Goal: Task Accomplishment & Management: Manage account settings

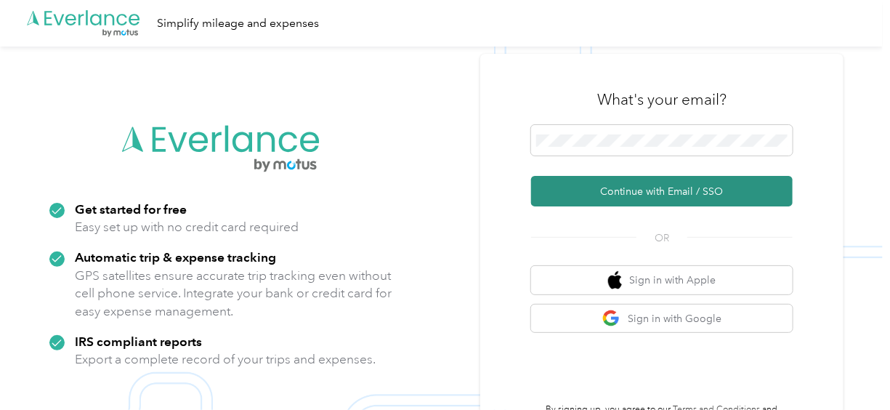
click at [707, 186] on button "Continue with Email / SSO" at bounding box center [662, 191] width 262 height 31
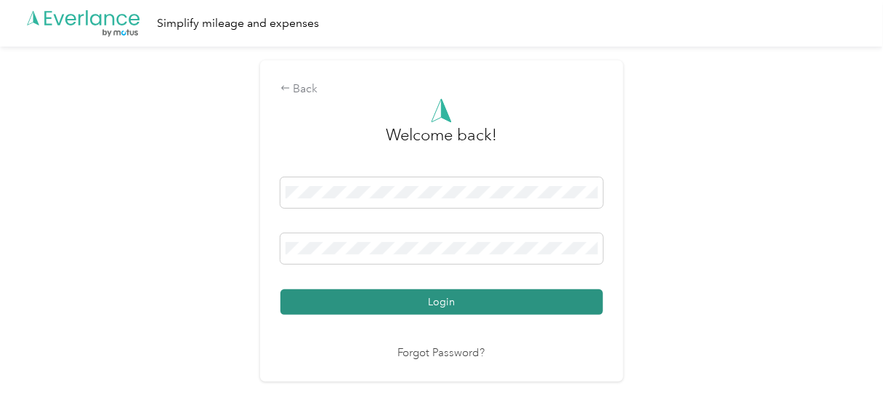
click at [450, 296] on button "Login" at bounding box center [441, 301] width 323 height 25
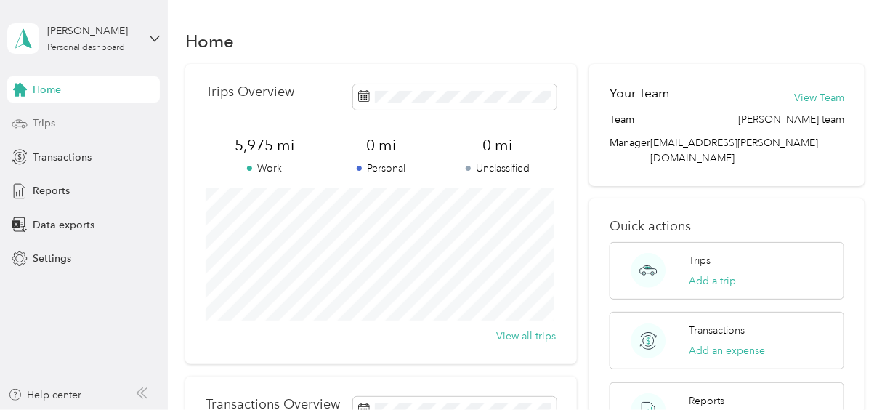
click at [41, 122] on span "Trips" at bounding box center [44, 122] width 23 height 15
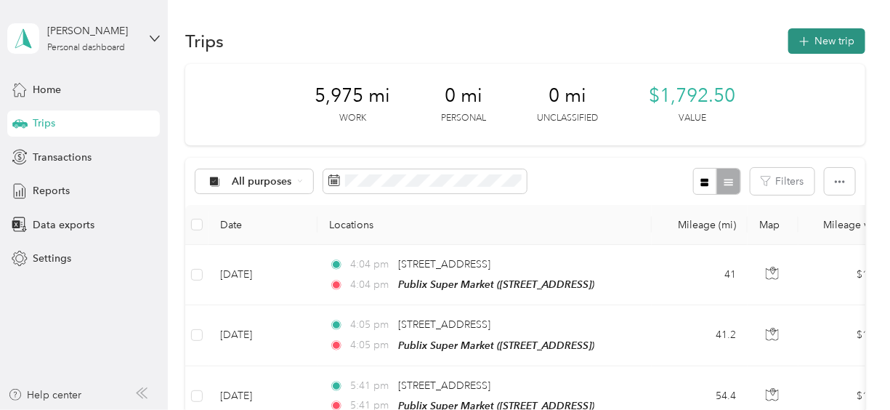
click at [837, 38] on button "New trip" at bounding box center [826, 40] width 77 height 25
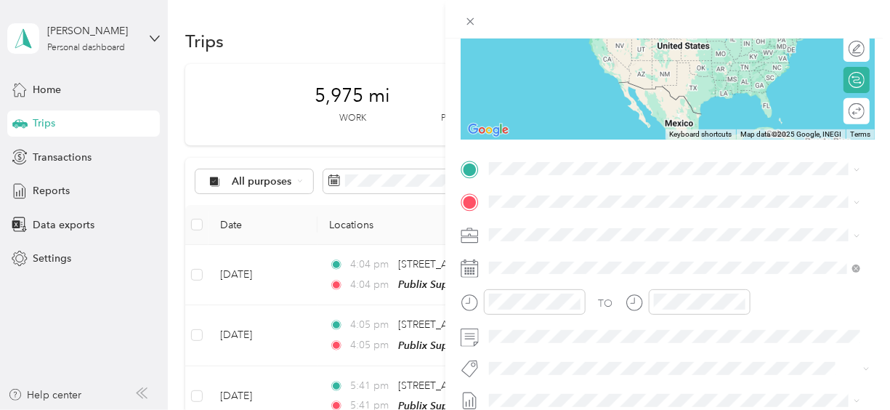
scroll to position [198, 0]
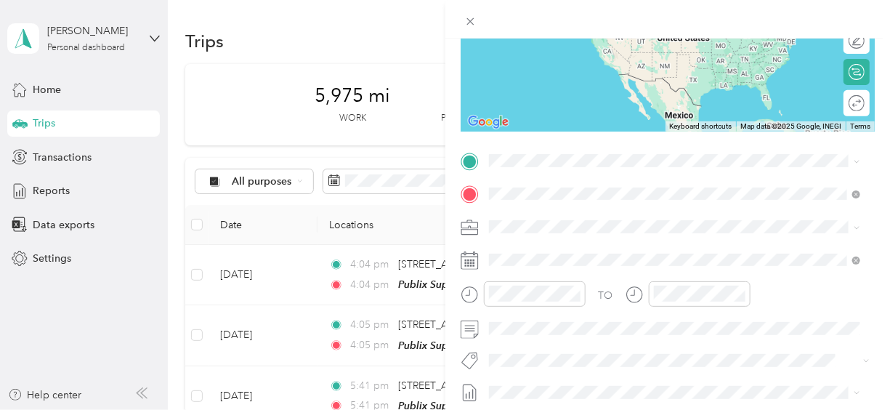
click at [635, 262] on div "TEAM Ingles Supermarket [STREET_ADDRESS]" at bounding box center [587, 262] width 142 height 36
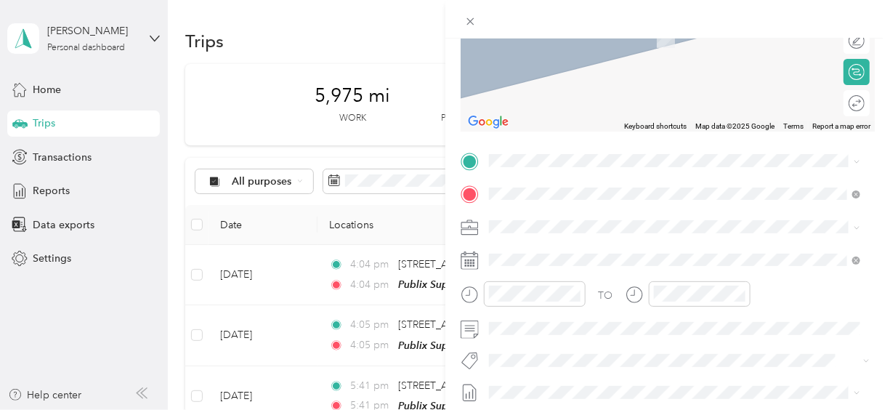
click at [575, 214] on span "[STREET_ADDRESS][US_STATE]" at bounding box center [588, 211] width 145 height 13
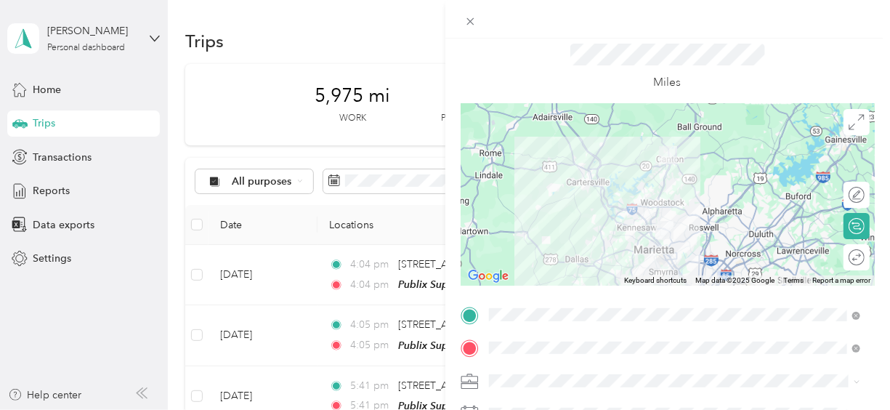
scroll to position [65, 0]
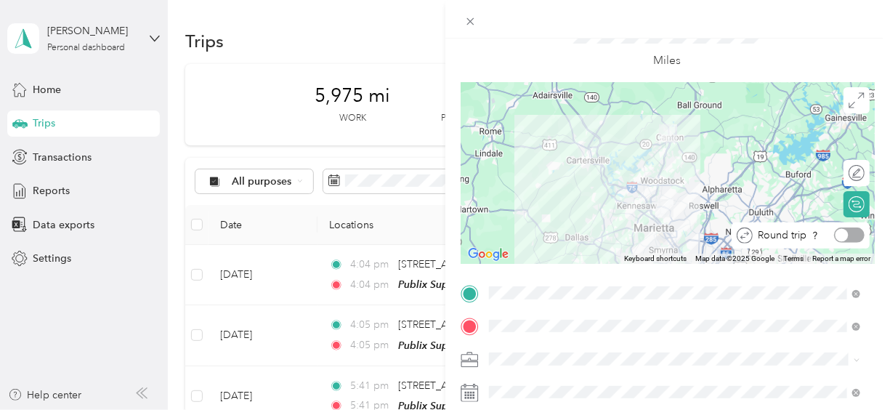
click at [847, 235] on div at bounding box center [849, 234] width 31 height 15
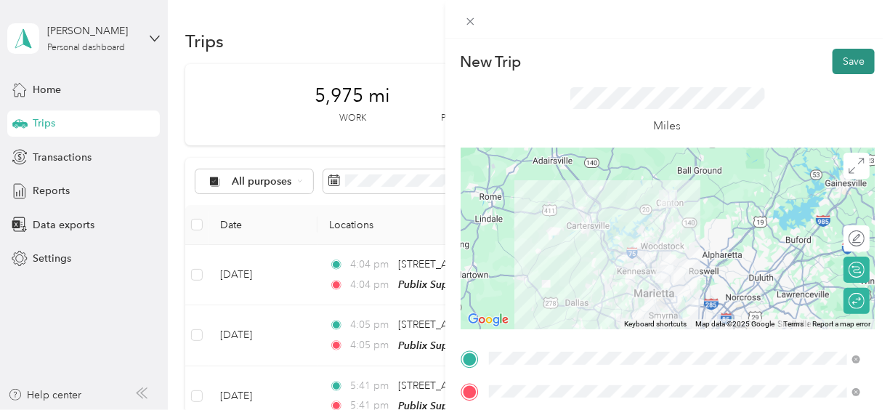
click at [843, 54] on button "Save" at bounding box center [853, 61] width 42 height 25
